Goal: Task Accomplishment & Management: Use online tool/utility

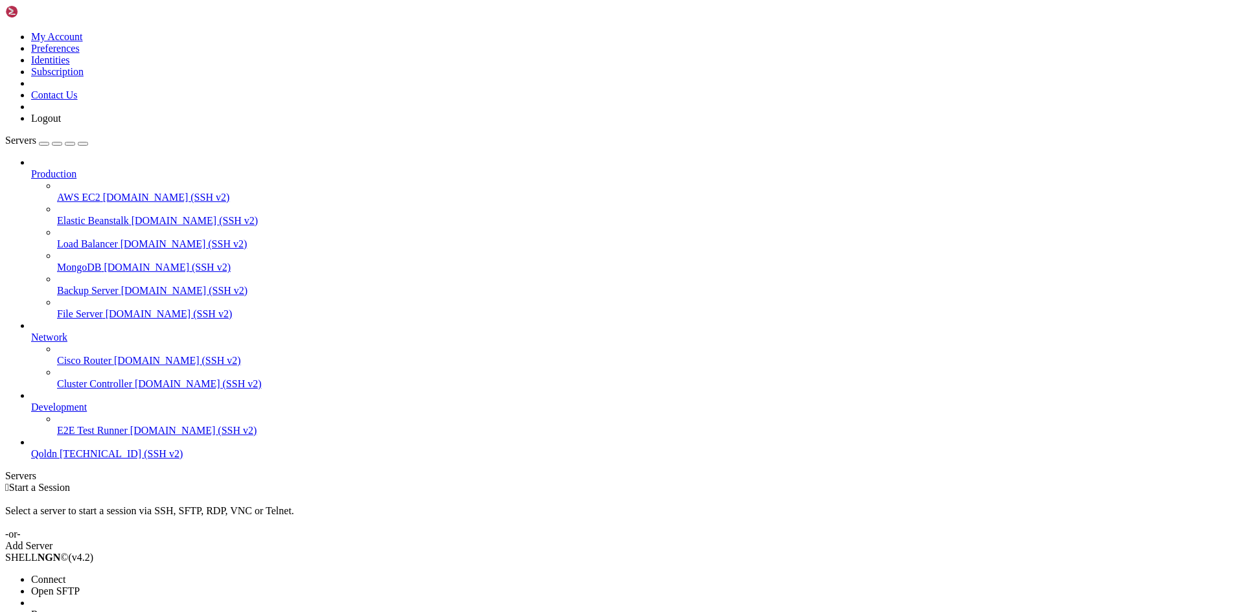
click at [65, 574] on span "Connect" at bounding box center [48, 579] width 34 height 11
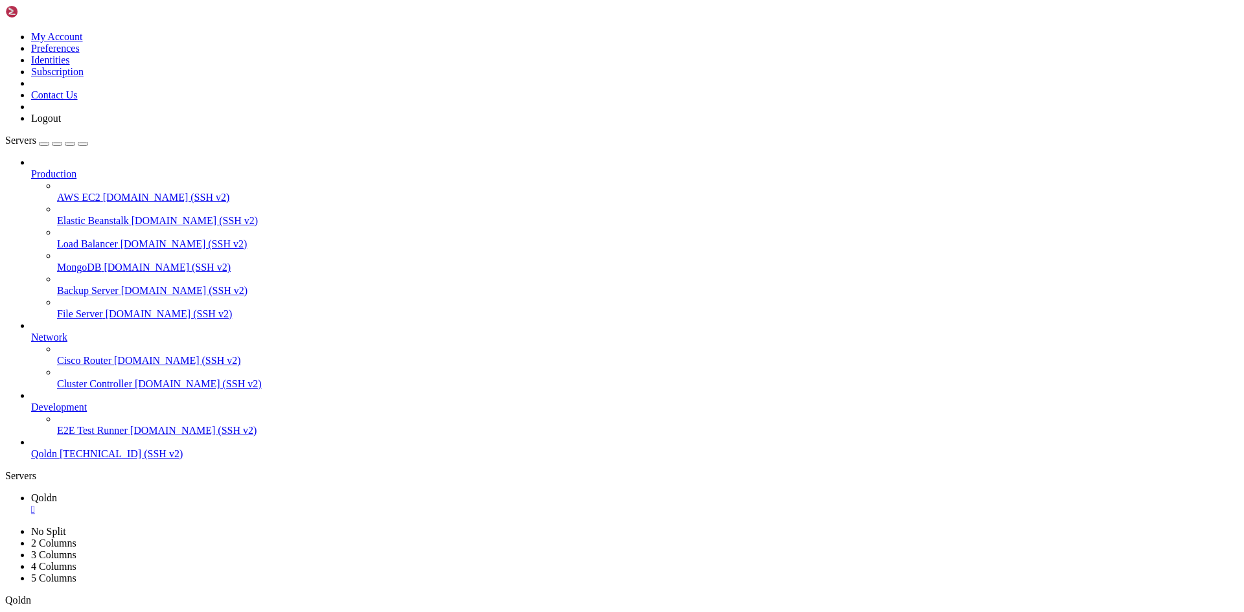
scroll to position [121, 0]
drag, startPoint x: 91, startPoint y: 1237, endPoint x: 229, endPoint y: 1239, distance: 138.1
drag, startPoint x: 267, startPoint y: 1128, endPoint x: 603, endPoint y: 1130, distance: 335.7
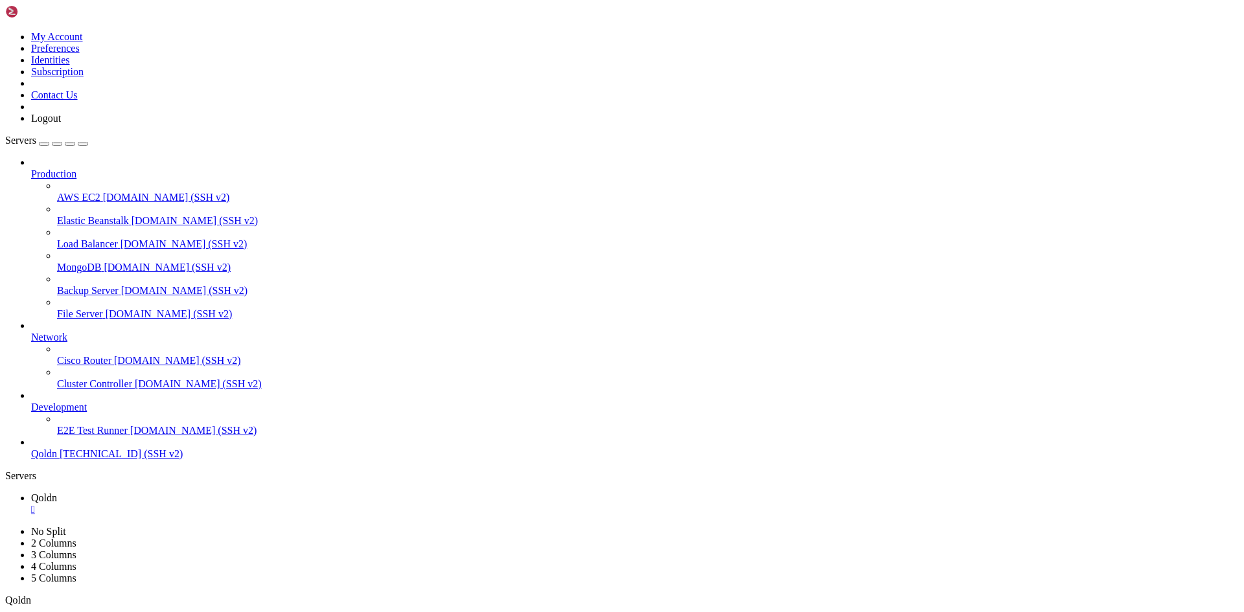
copy x-row "pop3-login: Disconnected: Disconnected: Too many bad commands"
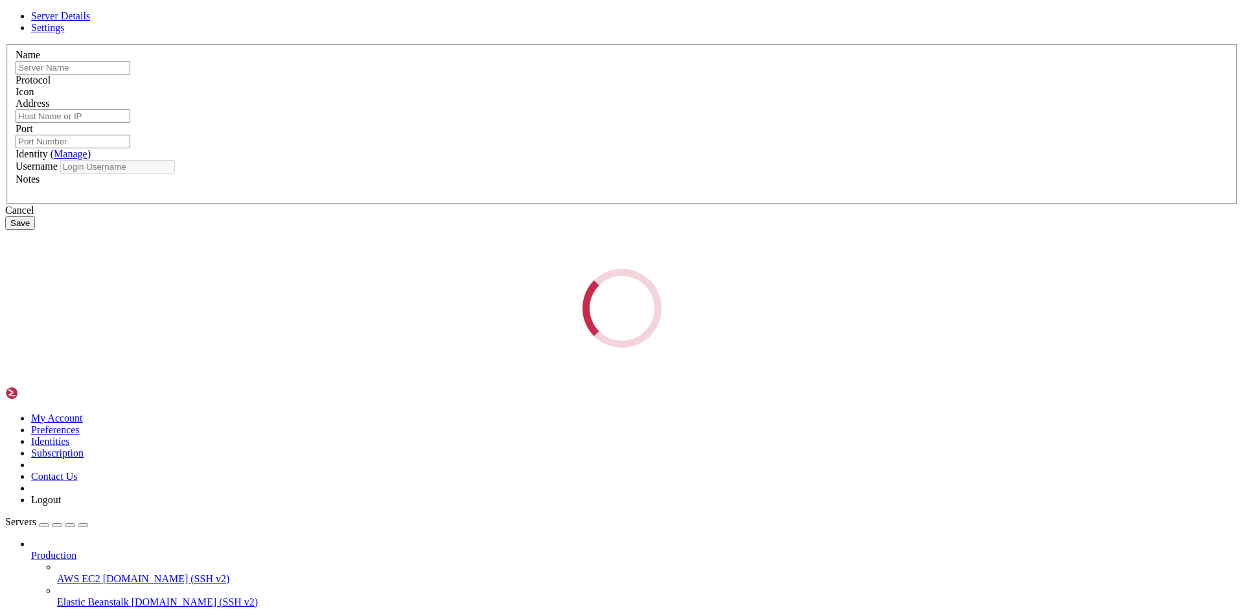
type input "Qoldn"
type input "[TECHNICAL_ID]"
type input "22"
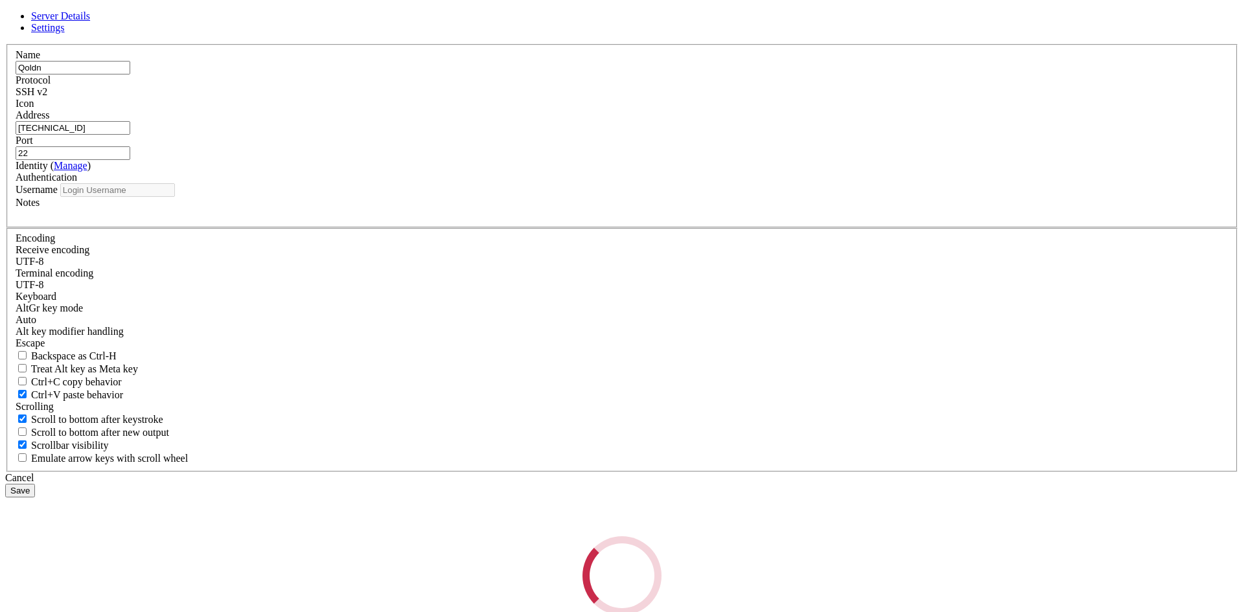
type input "root"
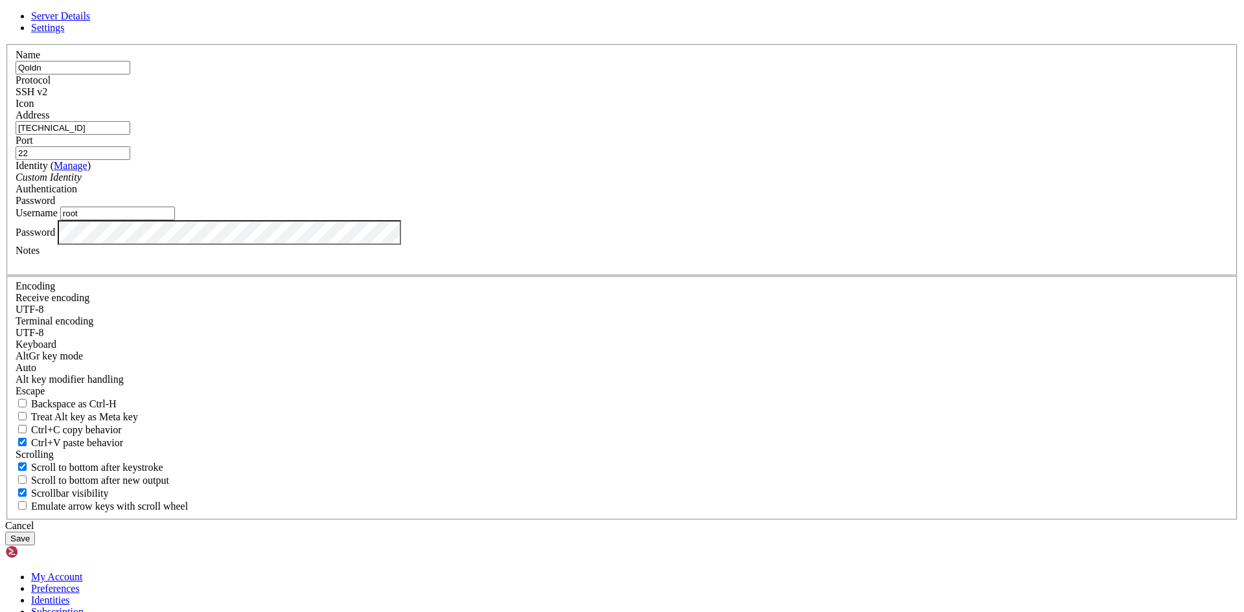
click at [35, 532] on button "Save" at bounding box center [20, 539] width 30 height 14
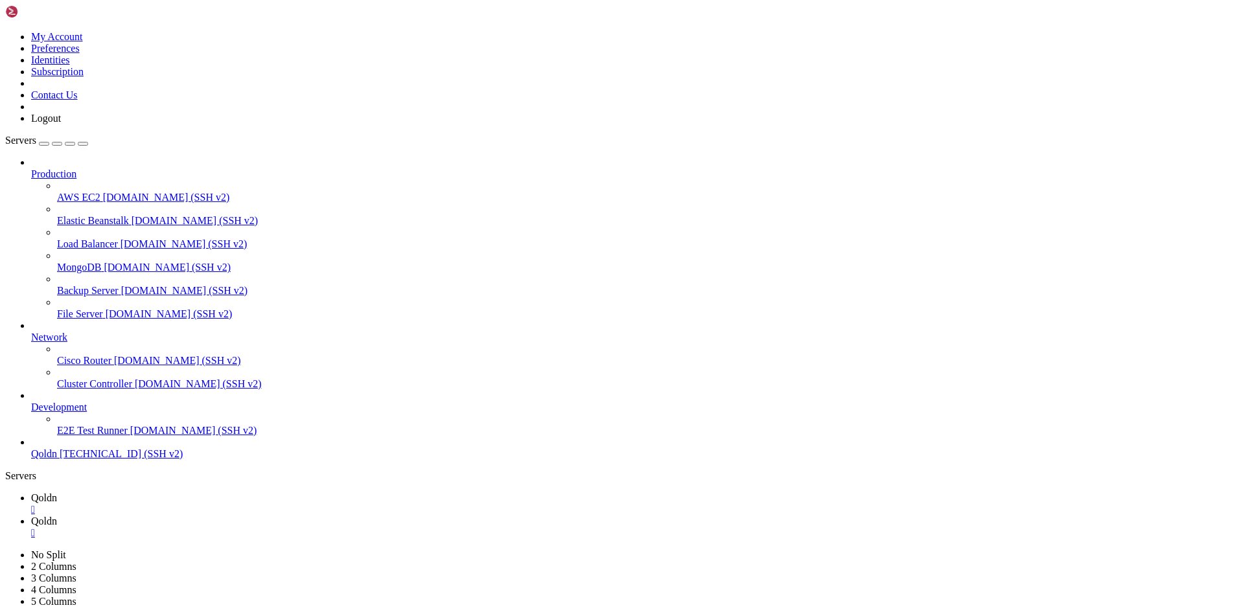
type input "/var/log"
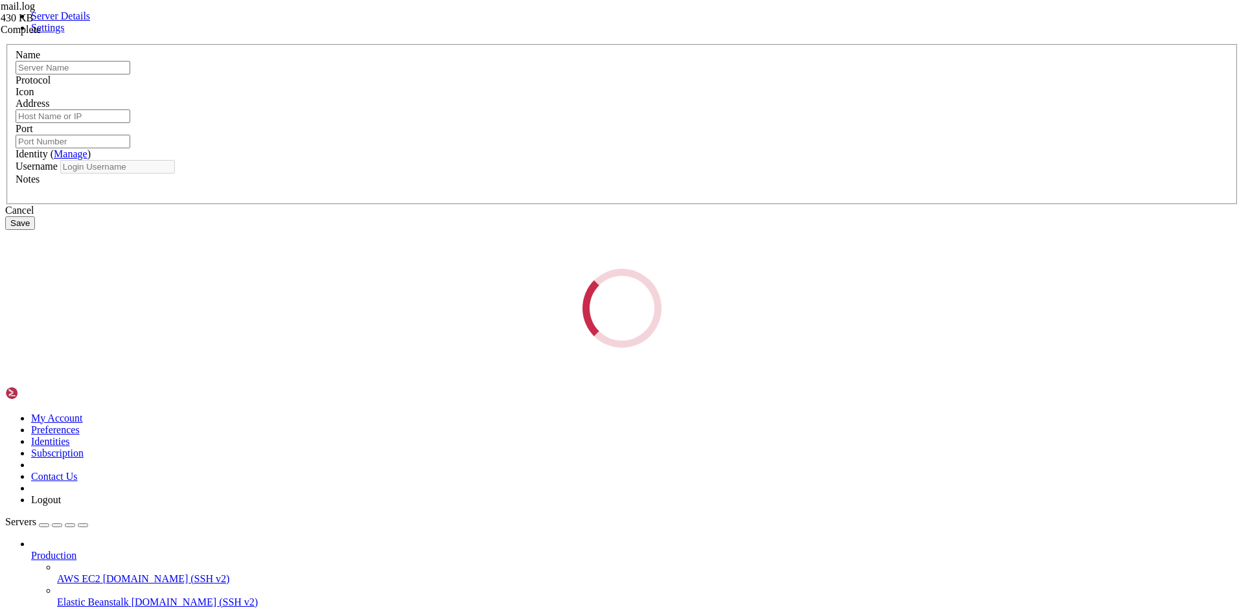
type input "Qoldn"
type input "[TECHNICAL_ID]"
type input "22"
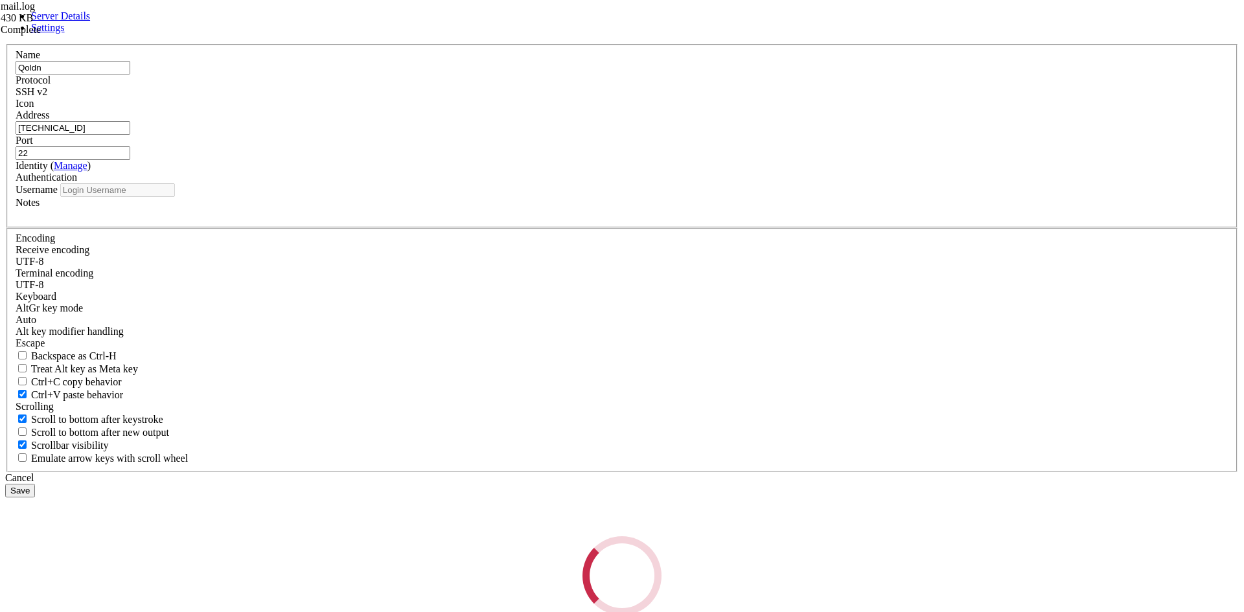
type input "root"
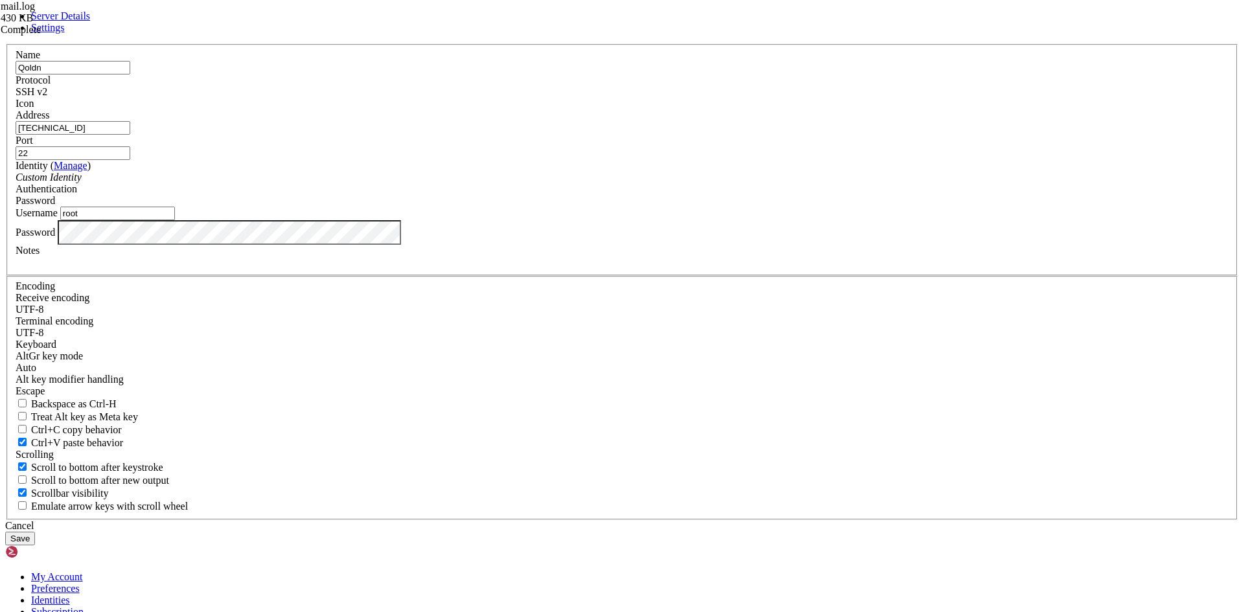
click at [130, 135] on input "[TECHNICAL_ID]" at bounding box center [73, 128] width 115 height 14
click at [5, 44] on icon at bounding box center [5, 44] width 0 height 0
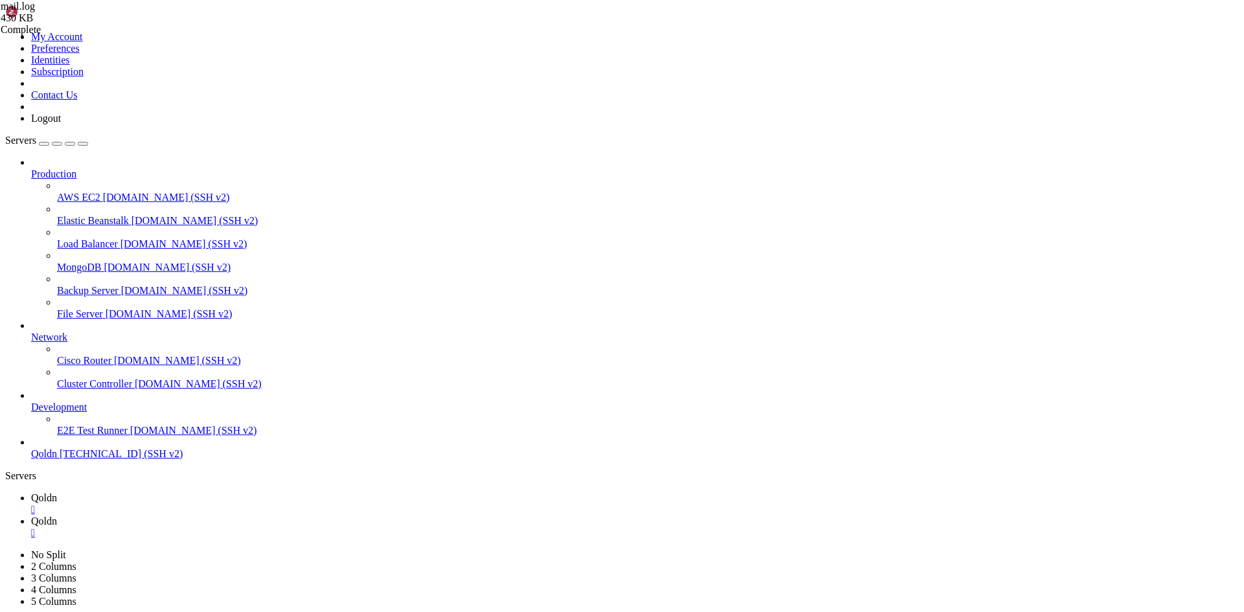
click at [57, 493] on span "Qoldn" at bounding box center [44, 498] width 26 height 11
drag, startPoint x: 32, startPoint y: 1251, endPoint x: 112, endPoint y: 1251, distance: 79.7
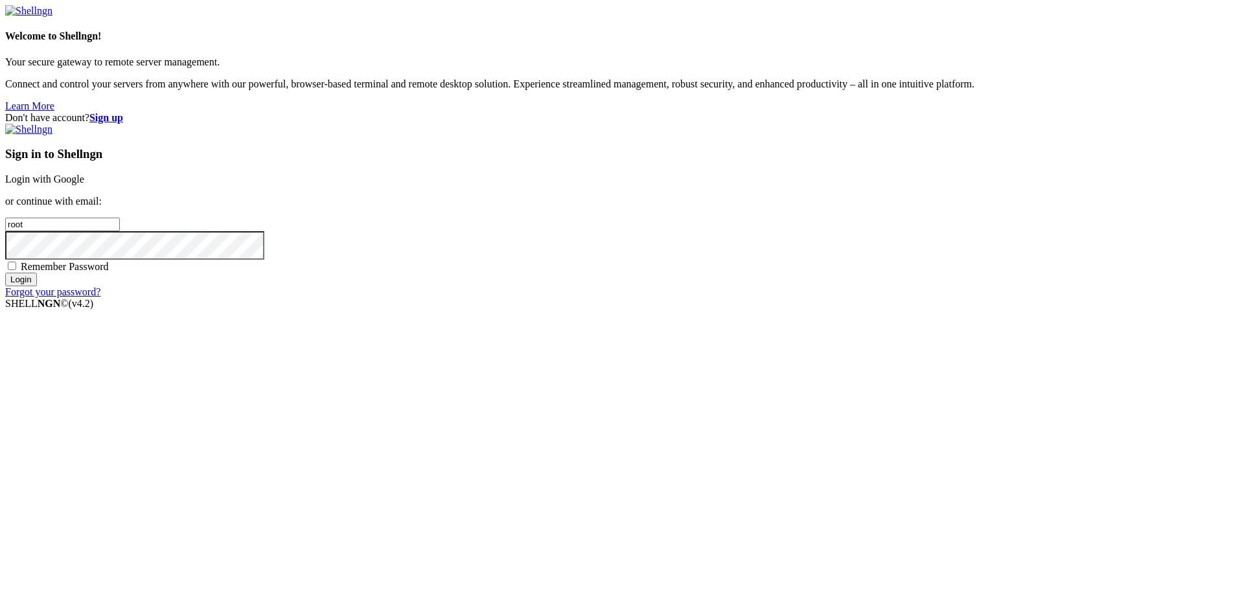
click at [84, 185] on link "Login with Google" at bounding box center [44, 179] width 79 height 11
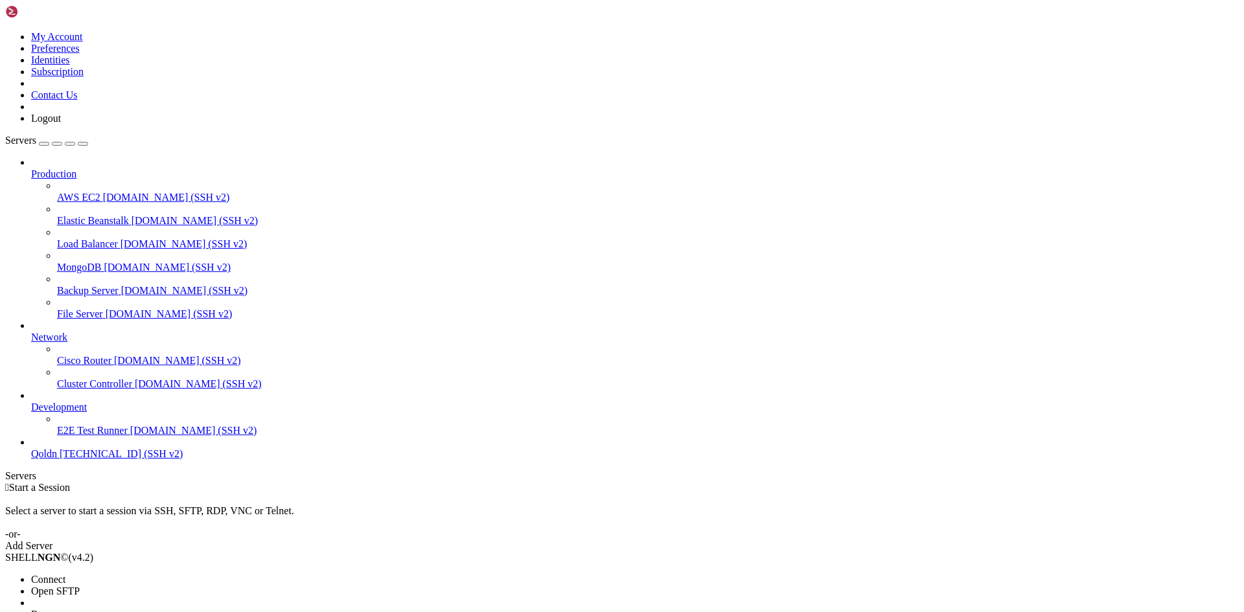
click at [65, 574] on span "Connect" at bounding box center [48, 579] width 34 height 11
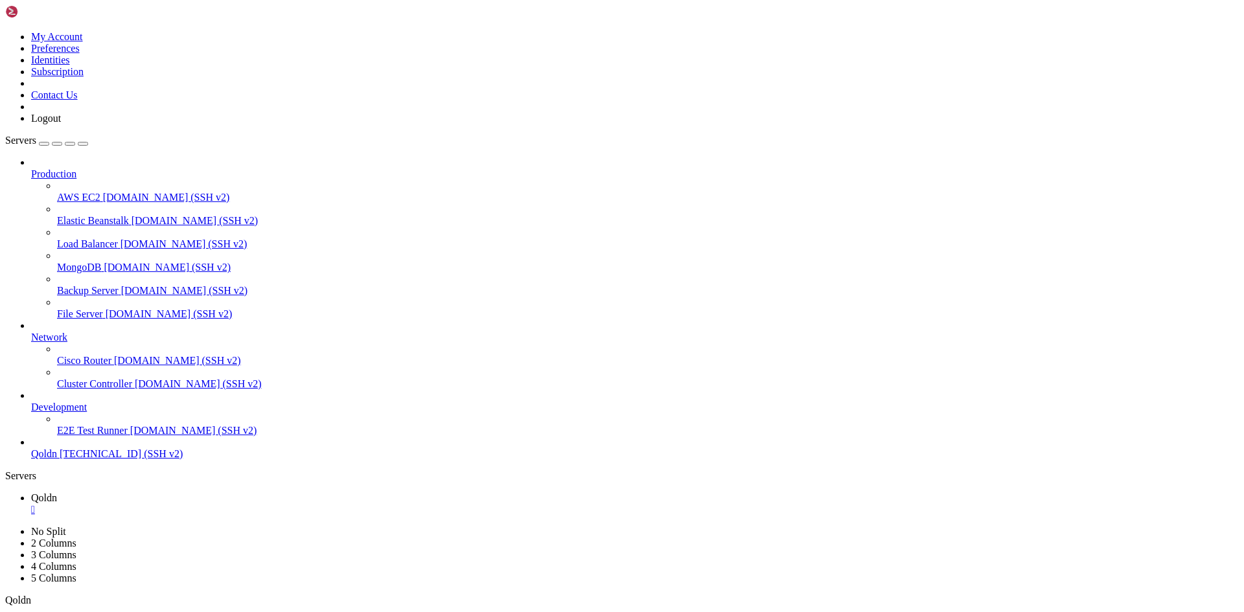
scroll to position [12, 3]
drag, startPoint x: 91, startPoint y: 1182, endPoint x: 180, endPoint y: 1189, distance: 88.4
drag, startPoint x: 97, startPoint y: 1239, endPoint x: 262, endPoint y: 1241, distance: 165.3
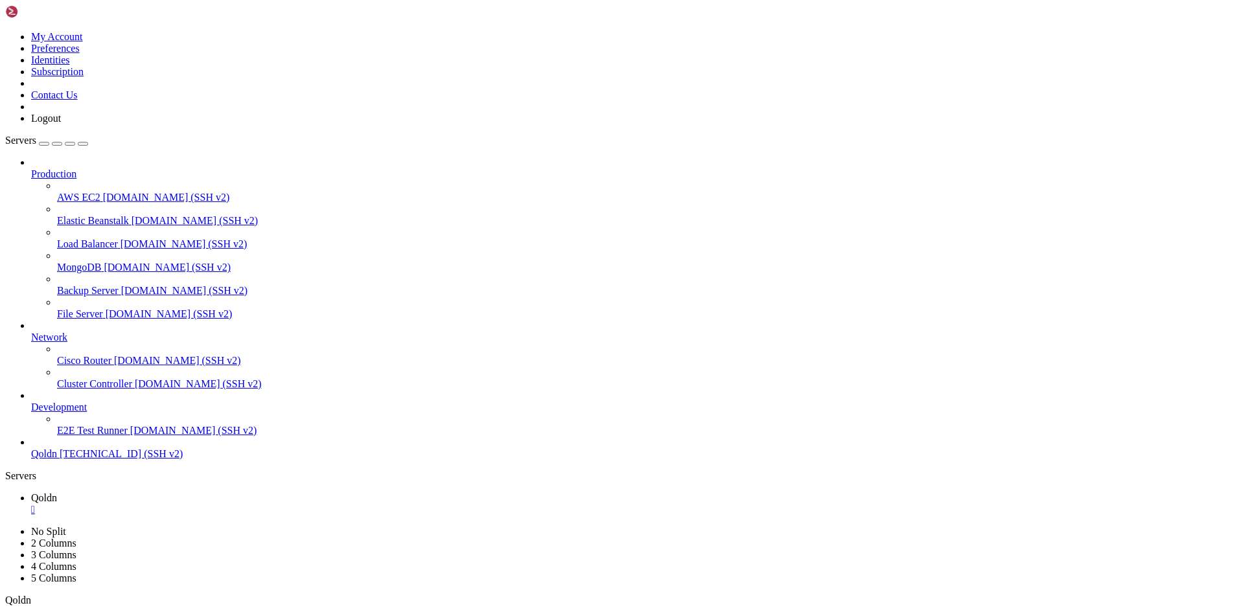
drag, startPoint x: 87, startPoint y: 1097, endPoint x: 145, endPoint y: 1097, distance: 57.7
drag, startPoint x: 133, startPoint y: 1096, endPoint x: 150, endPoint y: 1240, distance: 144.9
